Goal: Find specific page/section: Find specific page/section

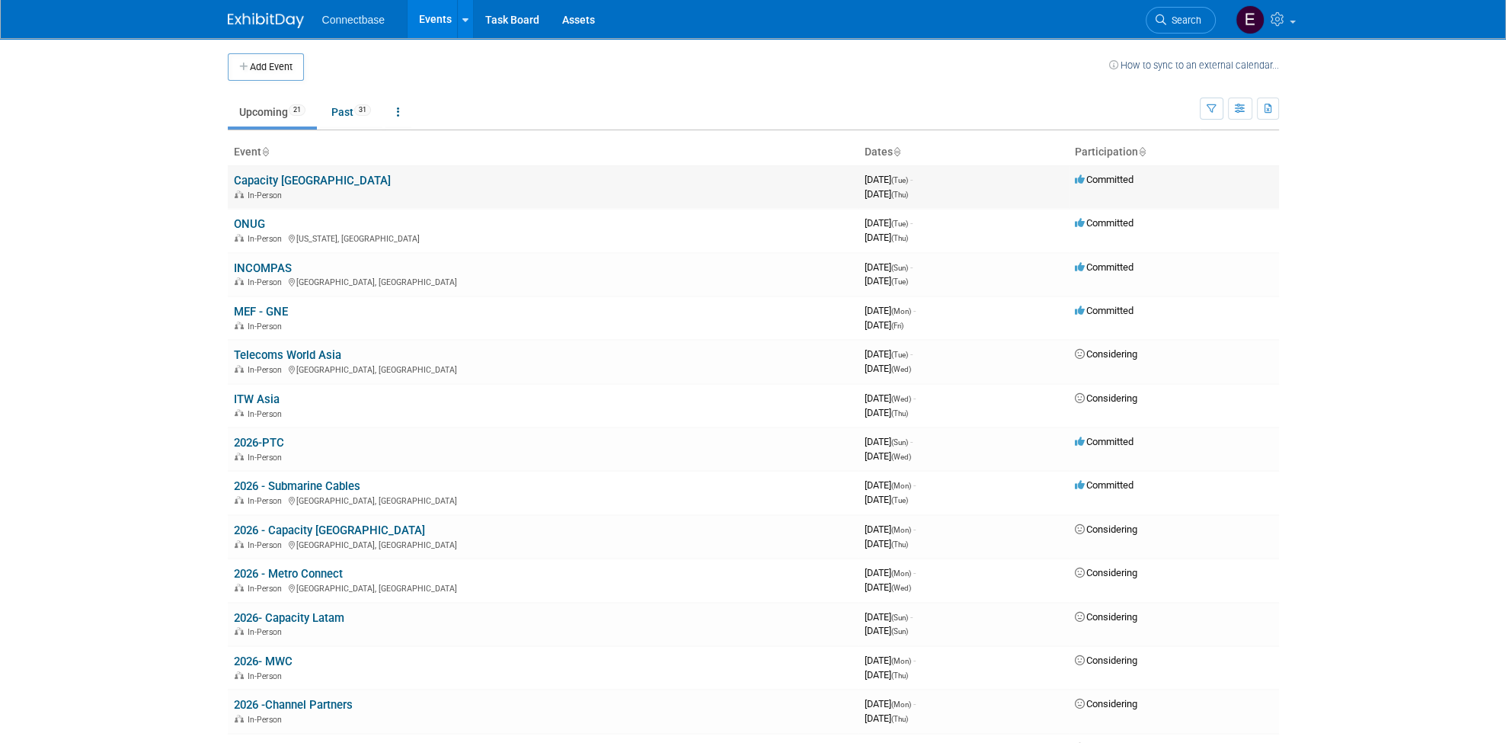
click at [292, 177] on link "Capacity [GEOGRAPHIC_DATA]" at bounding box center [312, 181] width 157 height 14
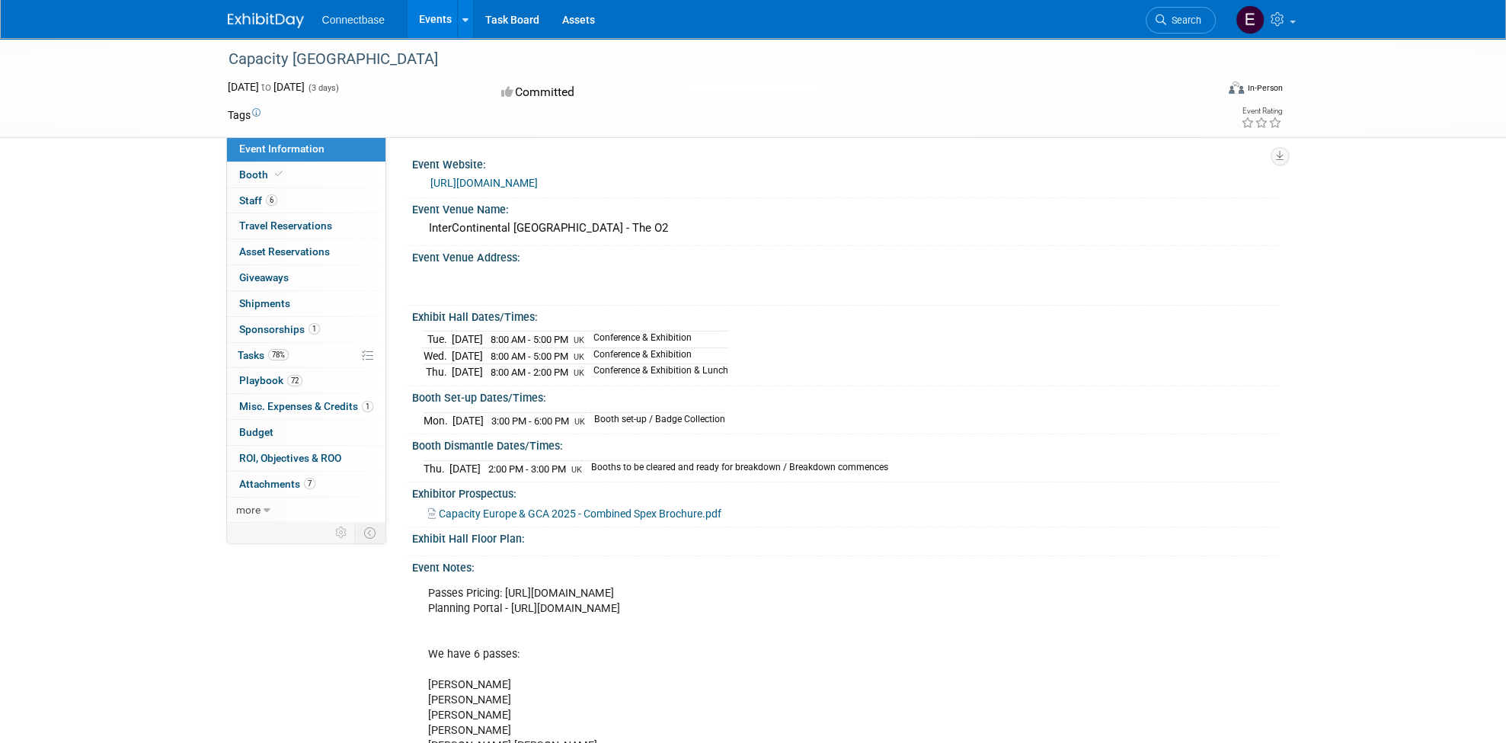
click at [1372, 290] on div "Capacity [GEOGRAPHIC_DATA] [DATE] to [DATE] (3 days) [DATE] to [DATE] Committed…" at bounding box center [753, 464] width 1506 height 852
click at [308, 376] on link "72 Playbook 72" at bounding box center [306, 380] width 158 height 25
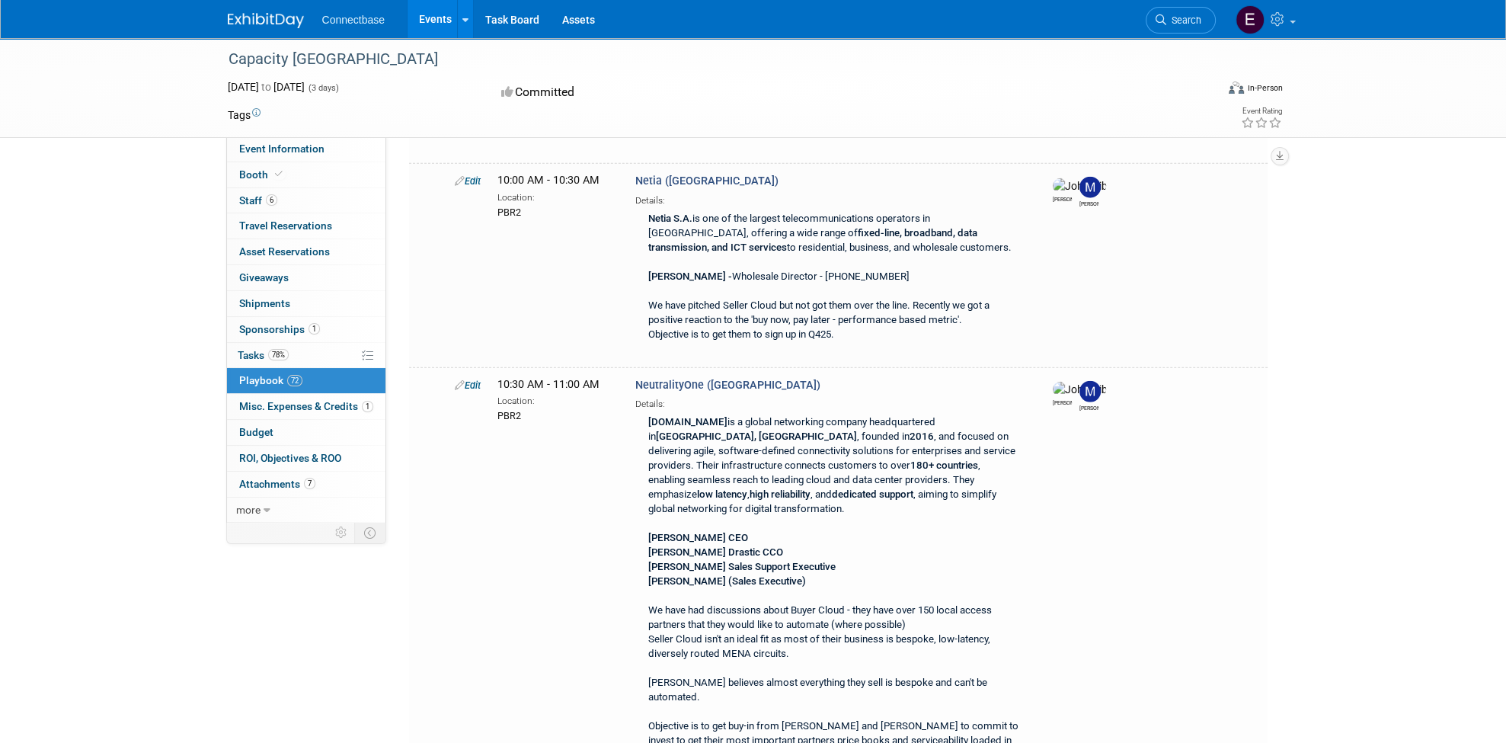
scroll to position [20190, 0]
